Goal: Information Seeking & Learning: Learn about a topic

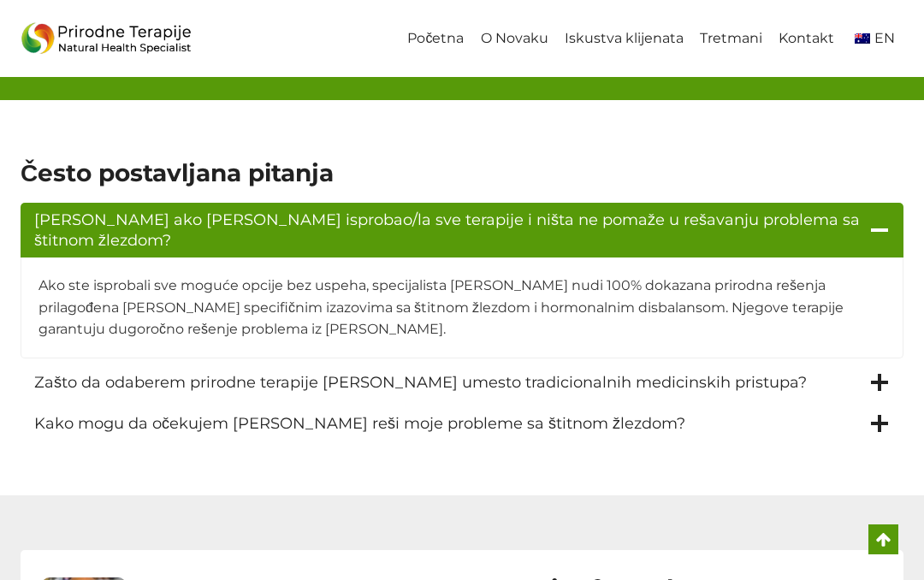
scroll to position [2308, 0]
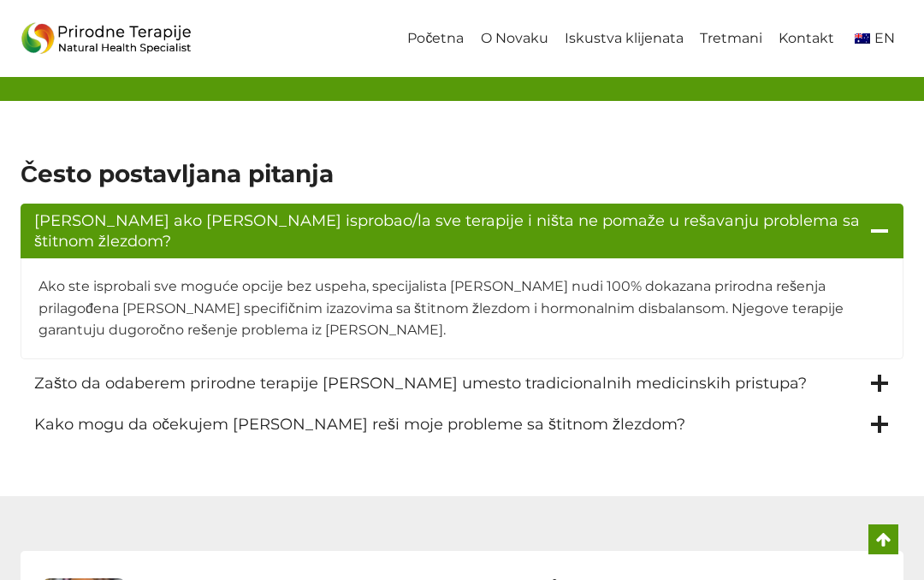
click at [534, 56] on link "O Novaku" at bounding box center [514, 39] width 84 height 39
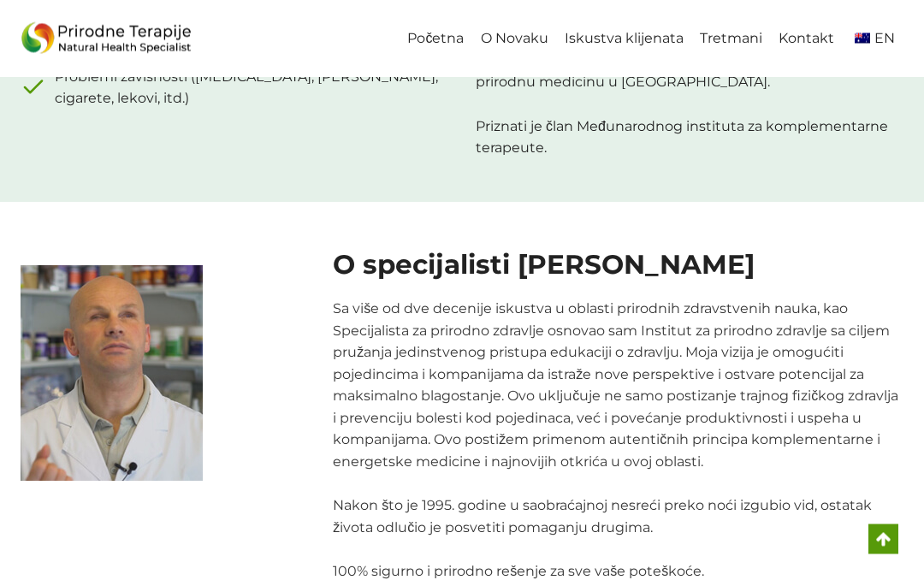
scroll to position [1646, 0]
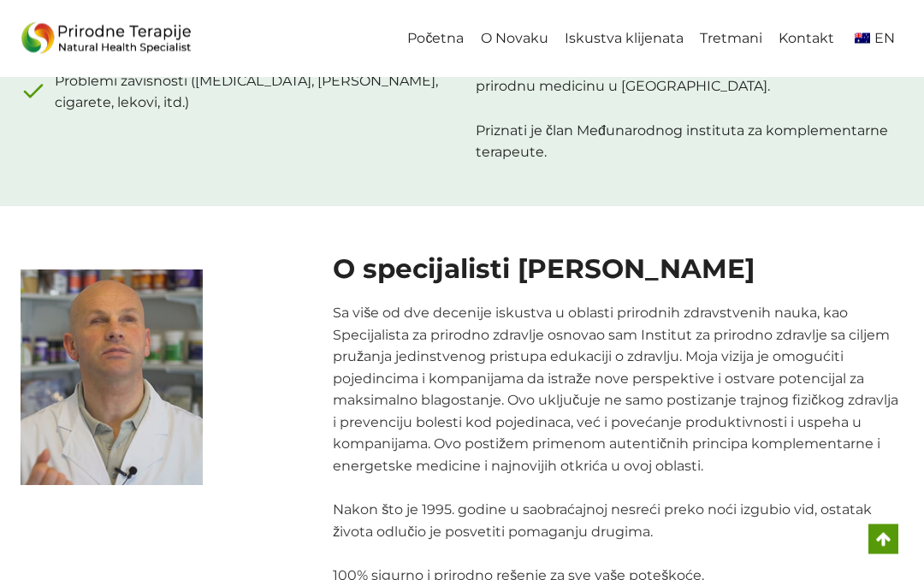
click at [729, 42] on link "Tretmani" at bounding box center [730, 39] width 79 height 39
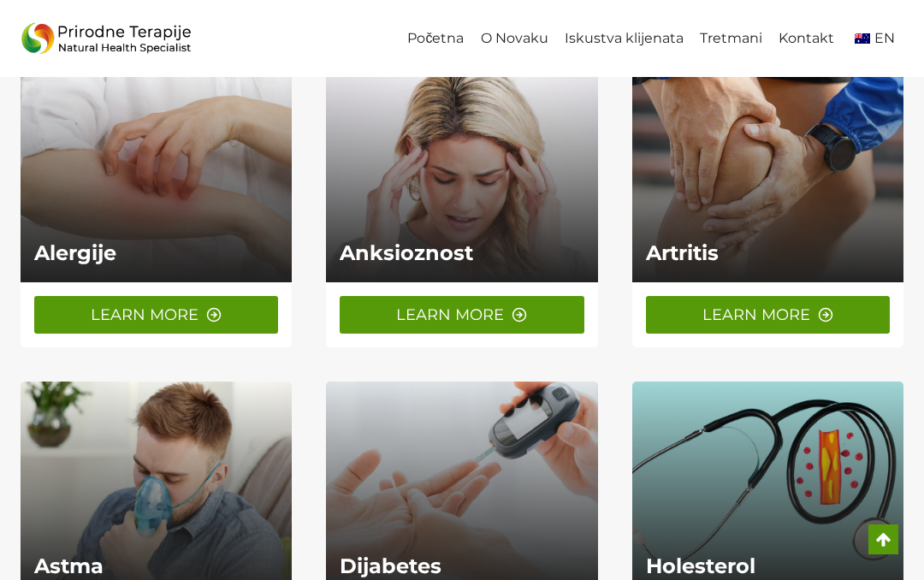
scroll to position [778, 0]
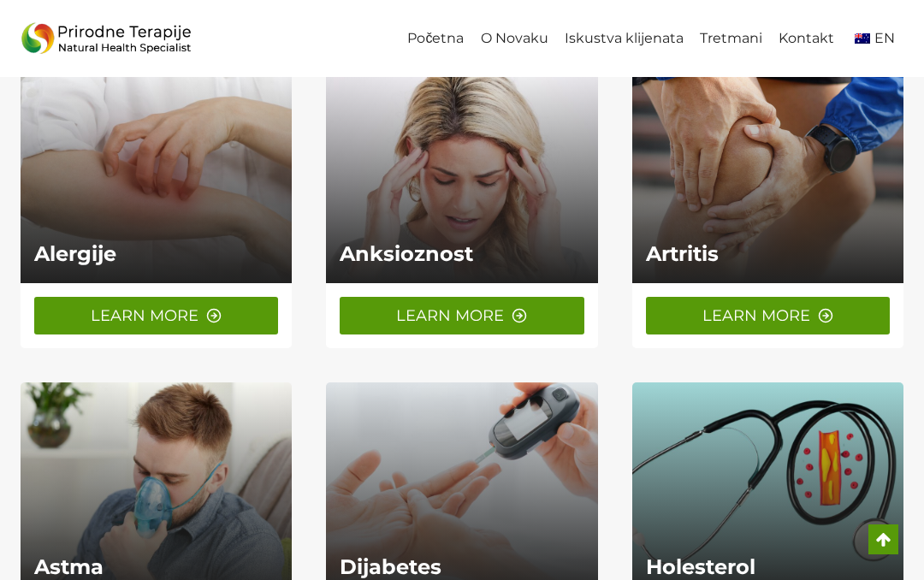
click at [767, 161] on link at bounding box center [767, 176] width 271 height 214
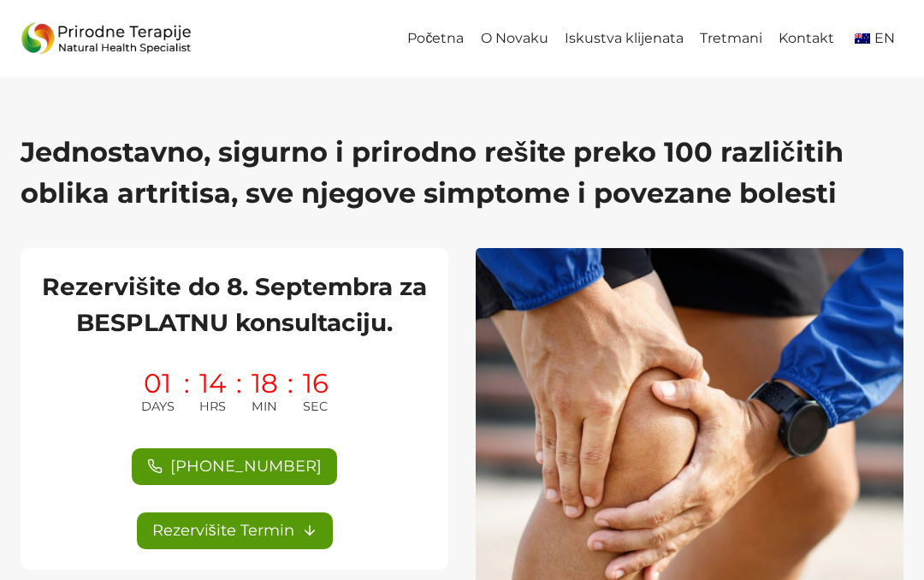
click at [748, 29] on link "Tretmani" at bounding box center [730, 39] width 79 height 39
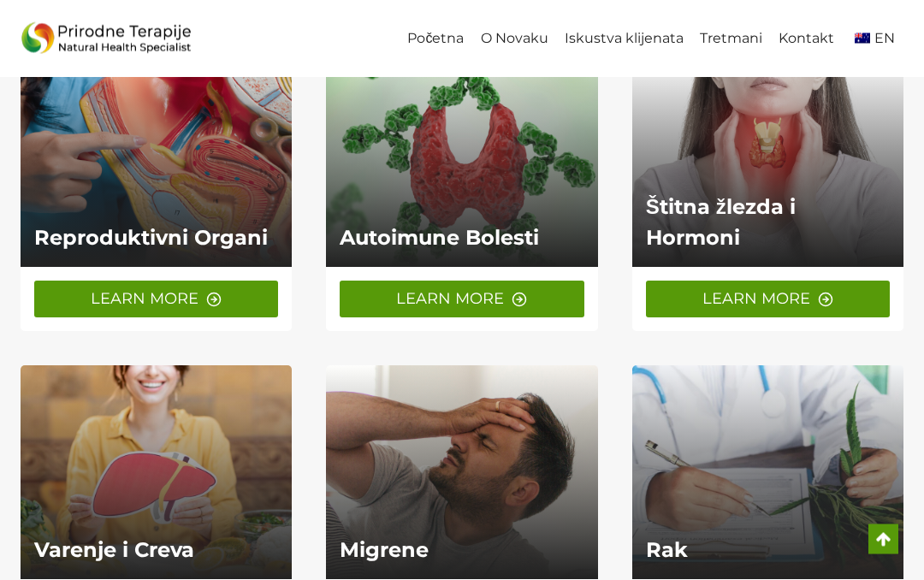
scroll to position [131, 0]
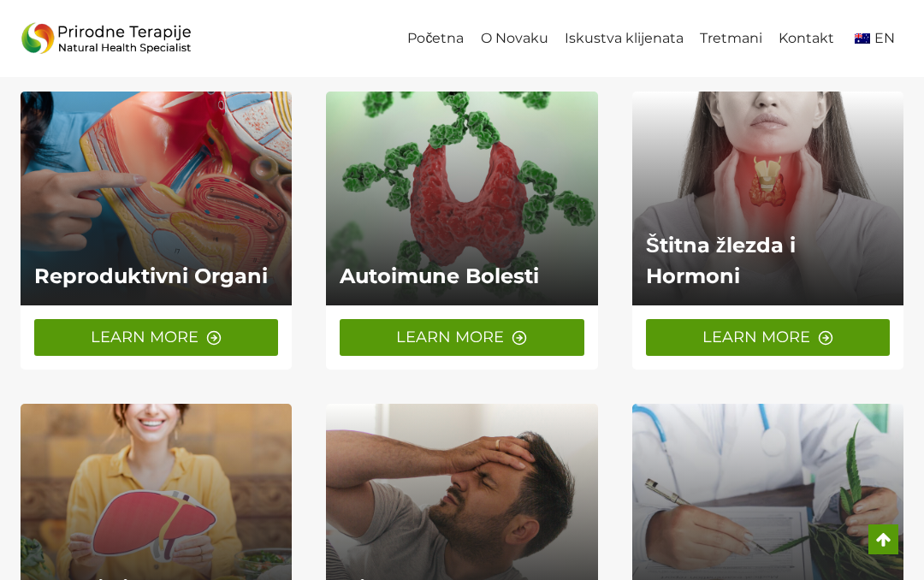
click at [745, 236] on link at bounding box center [767, 199] width 271 height 214
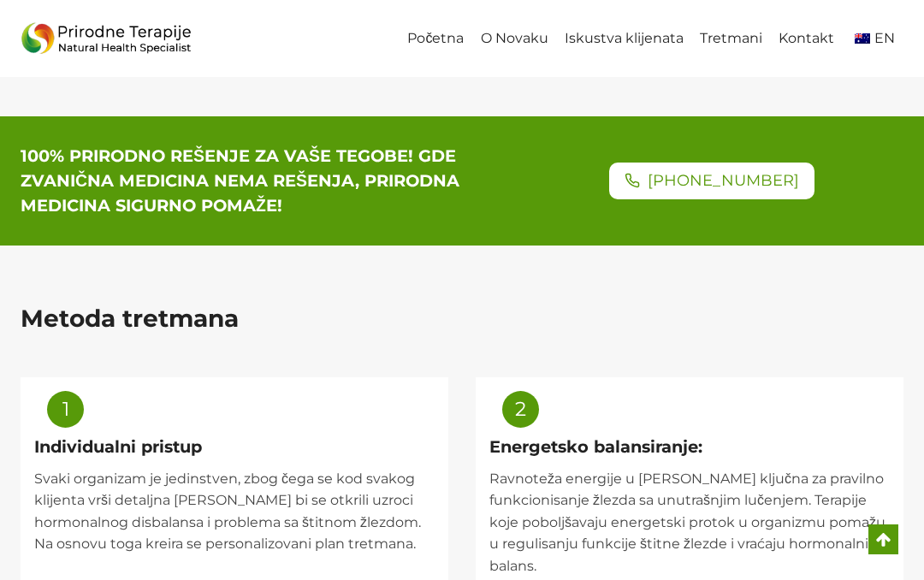
scroll to position [762, 0]
